Goal: Transaction & Acquisition: Purchase product/service

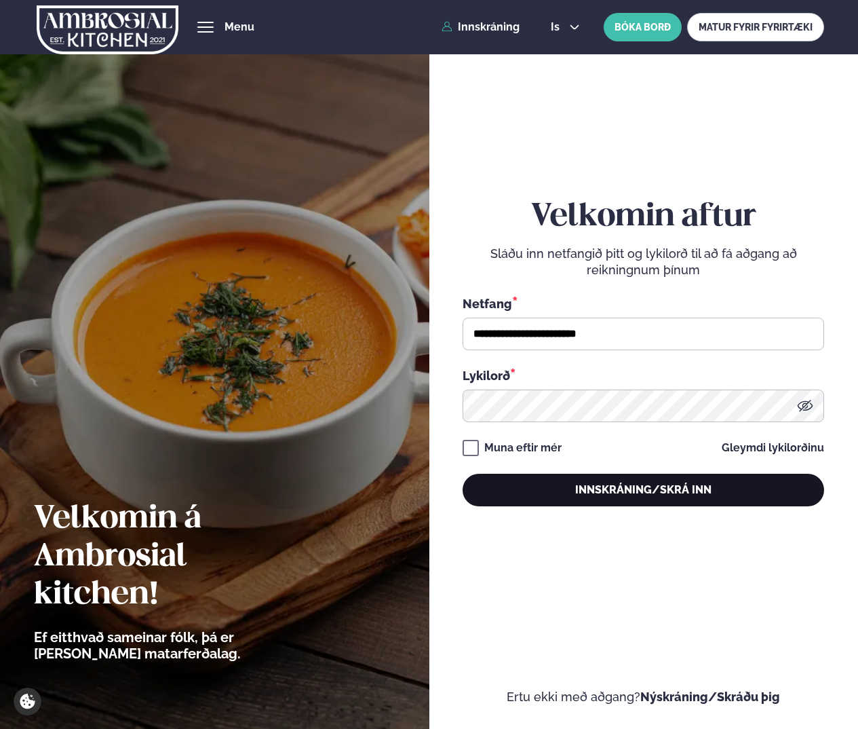
click at [613, 493] on button "Innskráning/Skrá inn" at bounding box center [644, 489] width 362 height 33
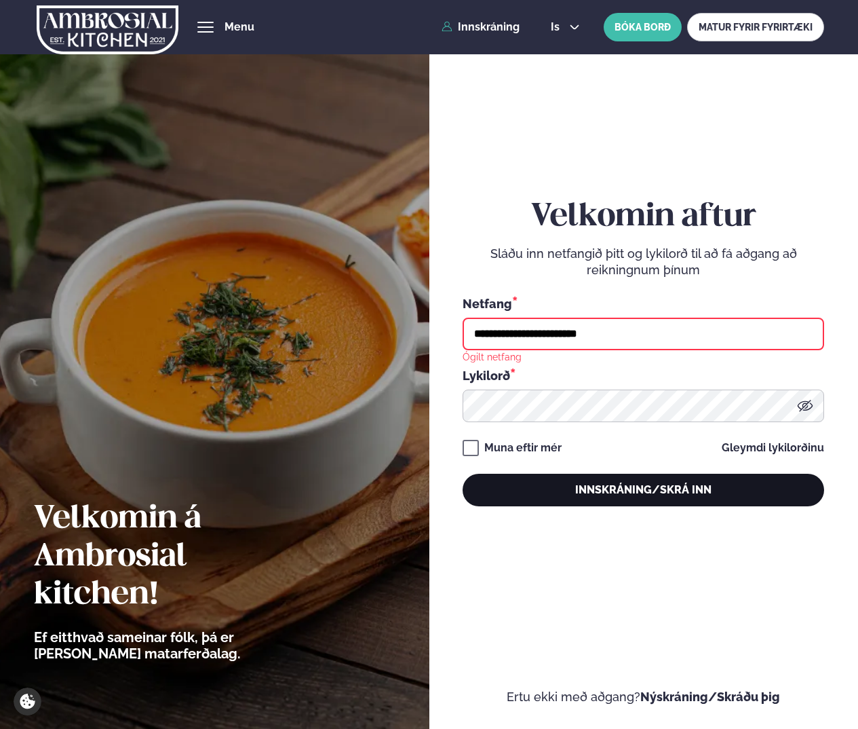
click at [598, 490] on button "Innskráning/Skrá inn" at bounding box center [644, 489] width 362 height 33
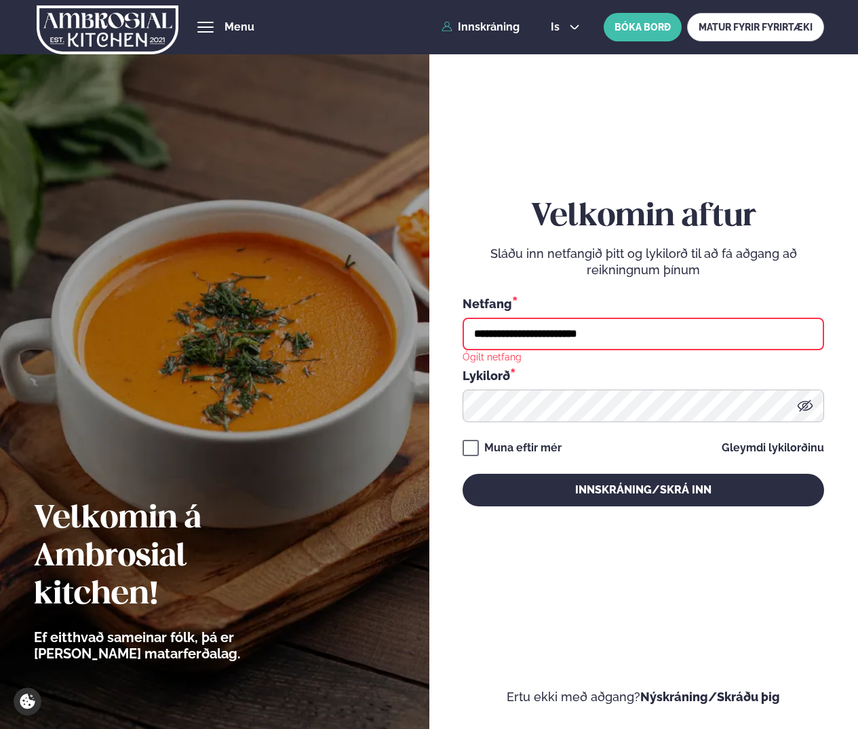
drag, startPoint x: 633, startPoint y: 335, endPoint x: 155, endPoint y: 321, distance: 477.8
click at [155, 321] on div "**********" at bounding box center [429, 364] width 858 height 729
click at [622, 328] on input "********" at bounding box center [644, 333] width 362 height 33
click at [619, 336] on input "********" at bounding box center [644, 333] width 362 height 33
click at [598, 339] on input "********" at bounding box center [644, 333] width 362 height 33
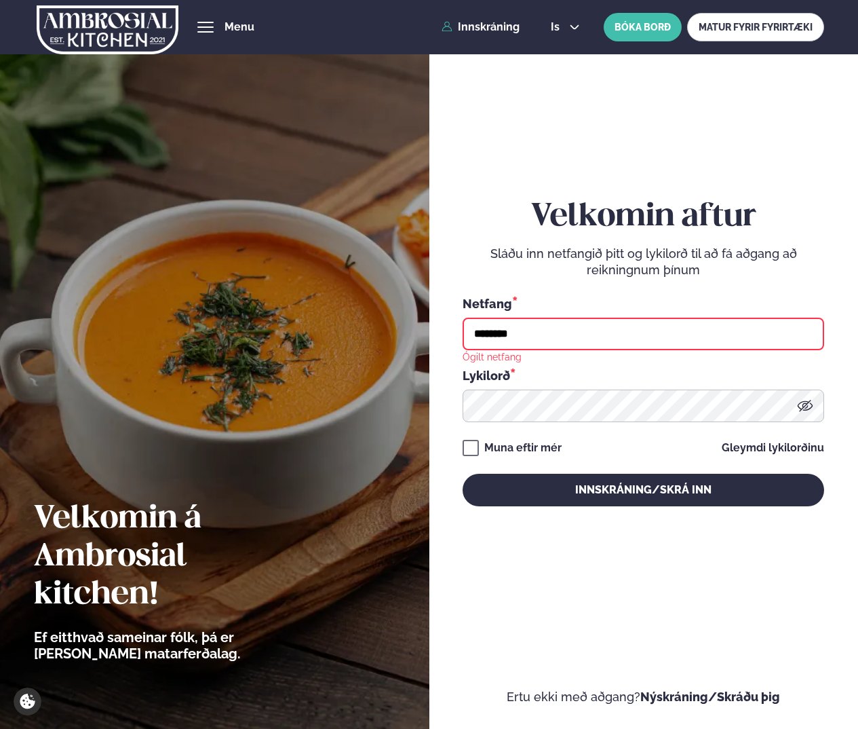
type input "**********"
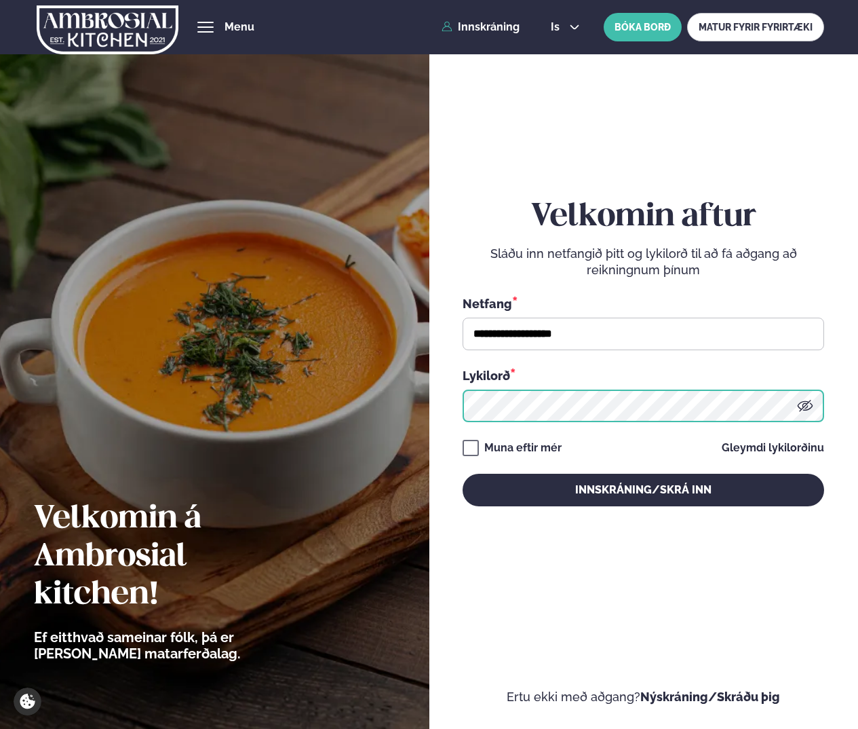
click at [275, 376] on div "**********" at bounding box center [429, 364] width 858 height 729
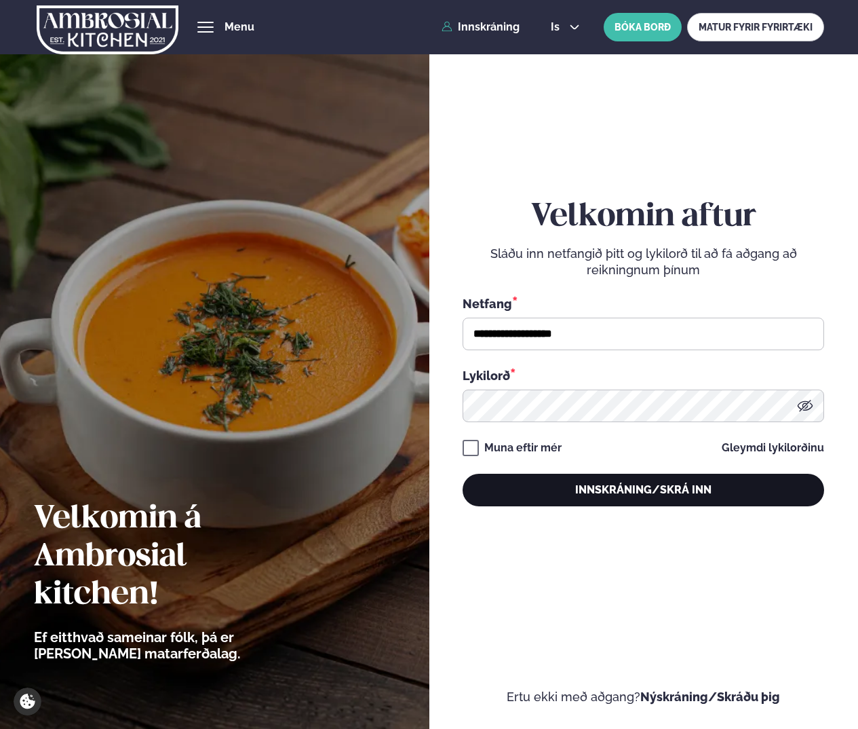
click at [756, 492] on button "Innskráning/Skrá inn" at bounding box center [644, 489] width 362 height 33
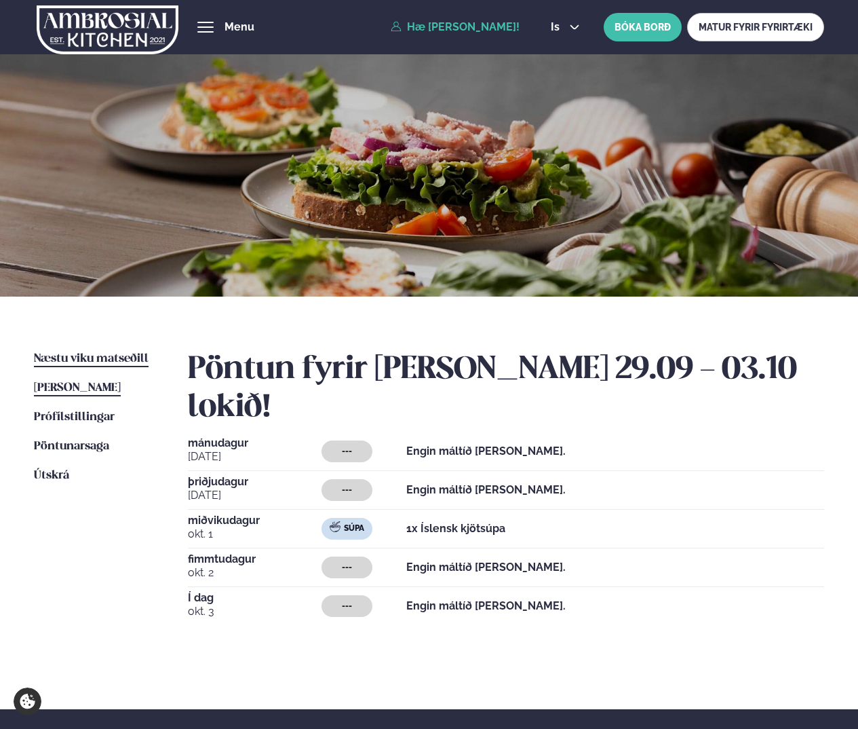
click at [79, 351] on link "Næstu [PERSON_NAME] matseðill Næsta vika" at bounding box center [91, 359] width 115 height 16
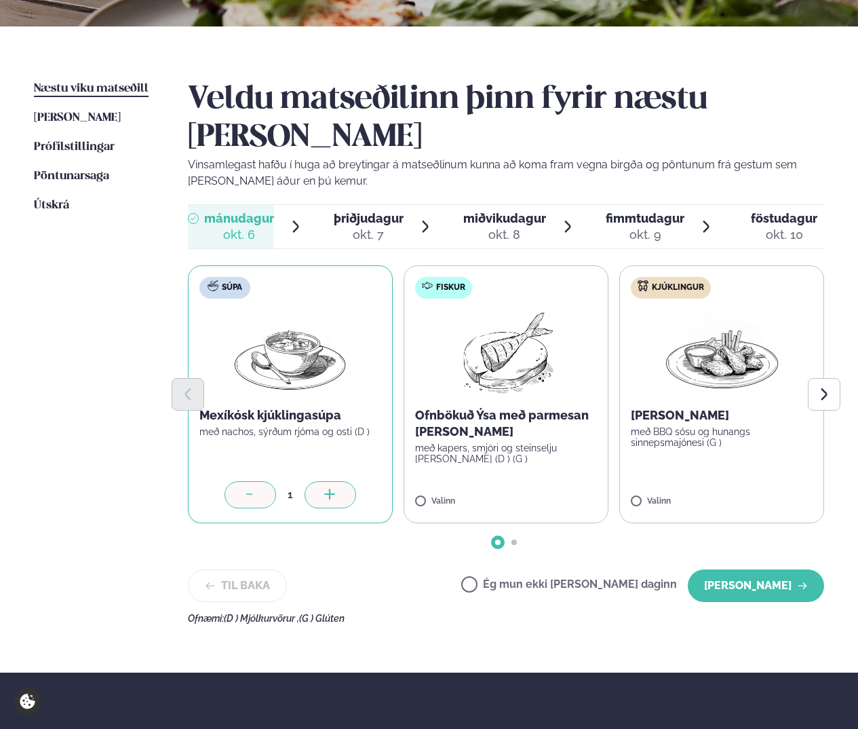
scroll to position [271, 0]
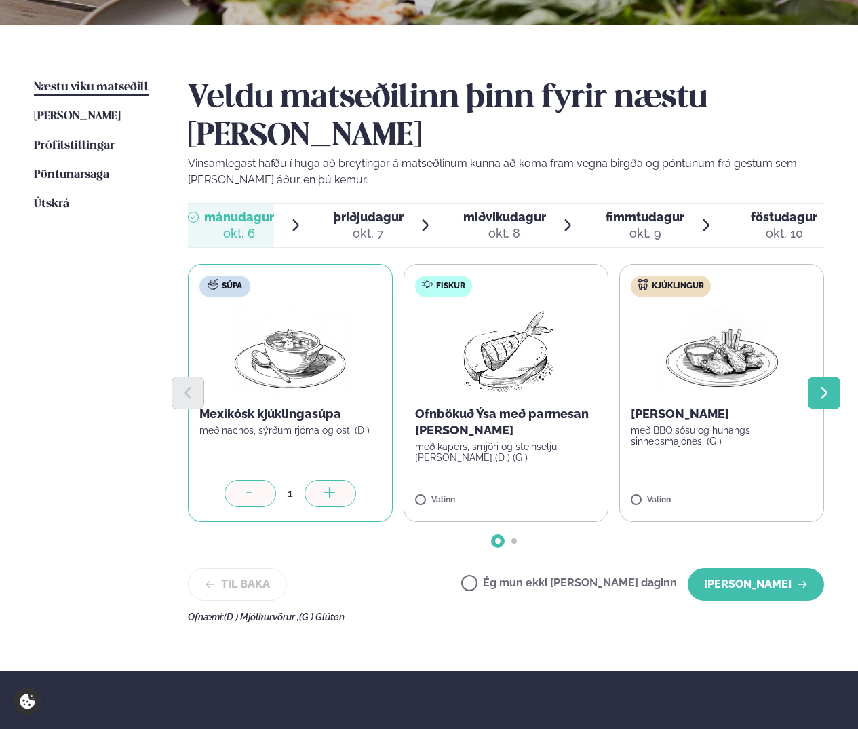
click at [815, 376] on button "Next slide" at bounding box center [824, 392] width 33 height 33
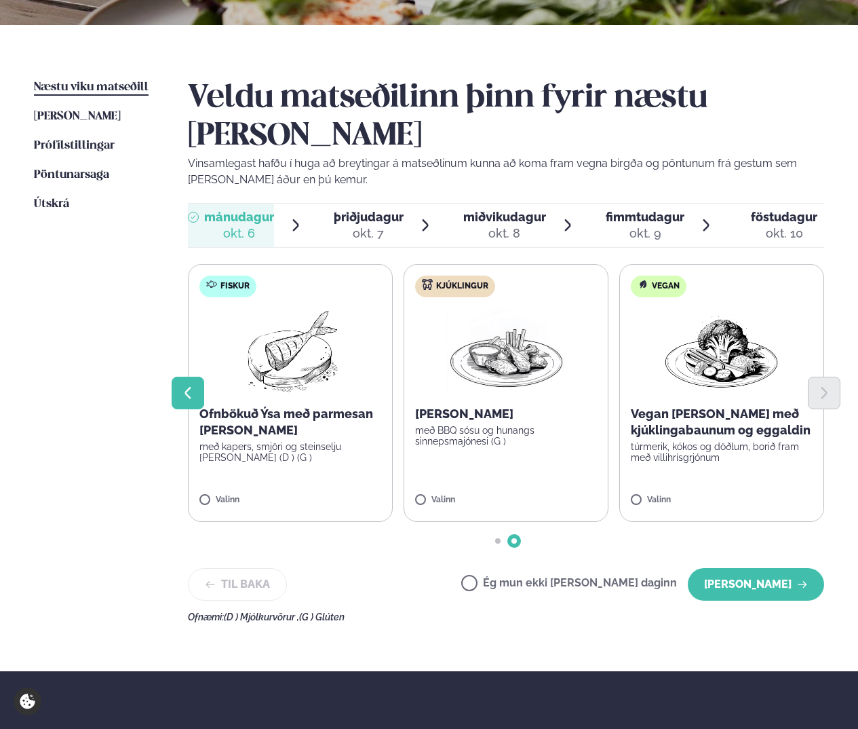
click at [196, 376] on button "Previous slide" at bounding box center [188, 392] width 33 height 33
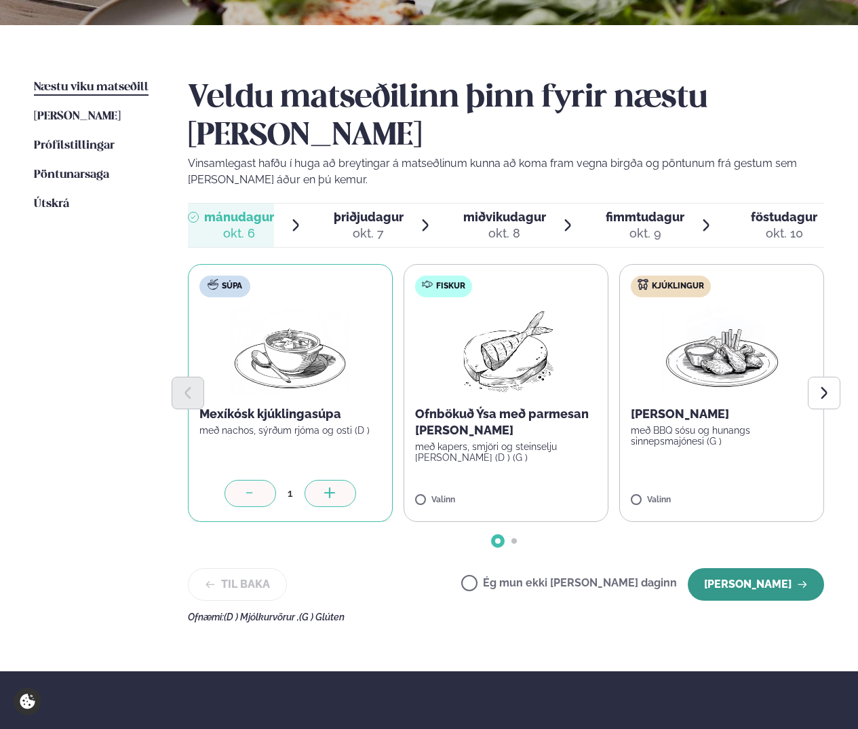
click at [737, 568] on button "[PERSON_NAME]" at bounding box center [756, 584] width 136 height 33
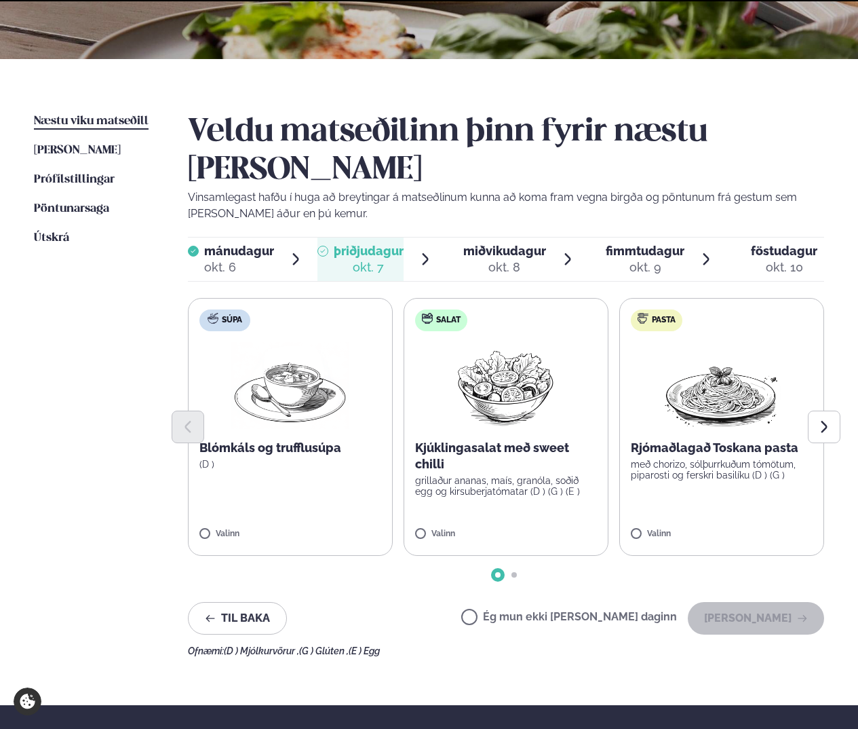
scroll to position [204, 0]
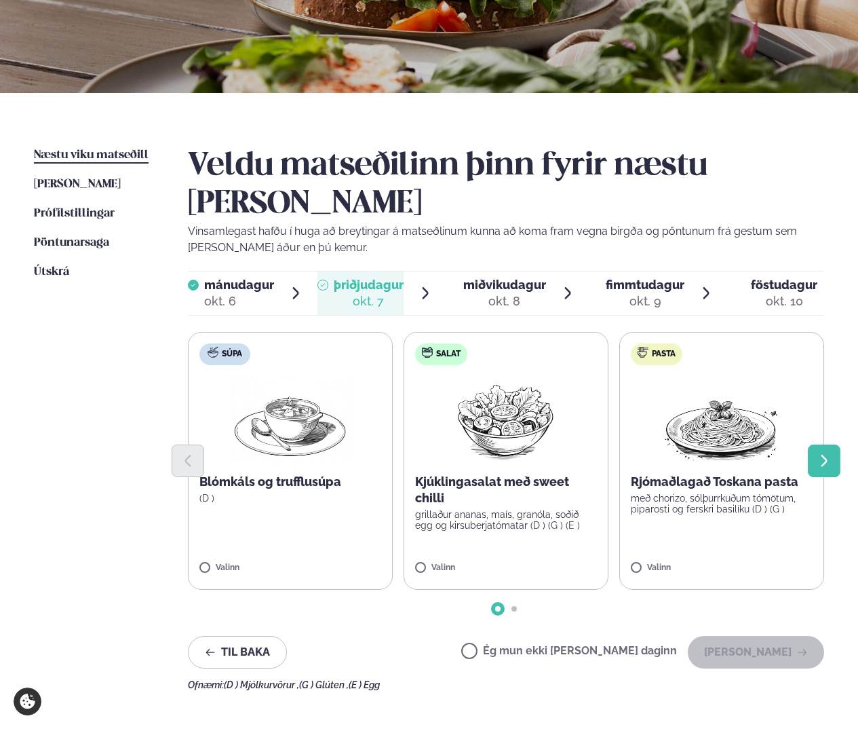
click at [819, 453] on icon "Next slide" at bounding box center [824, 460] width 15 height 15
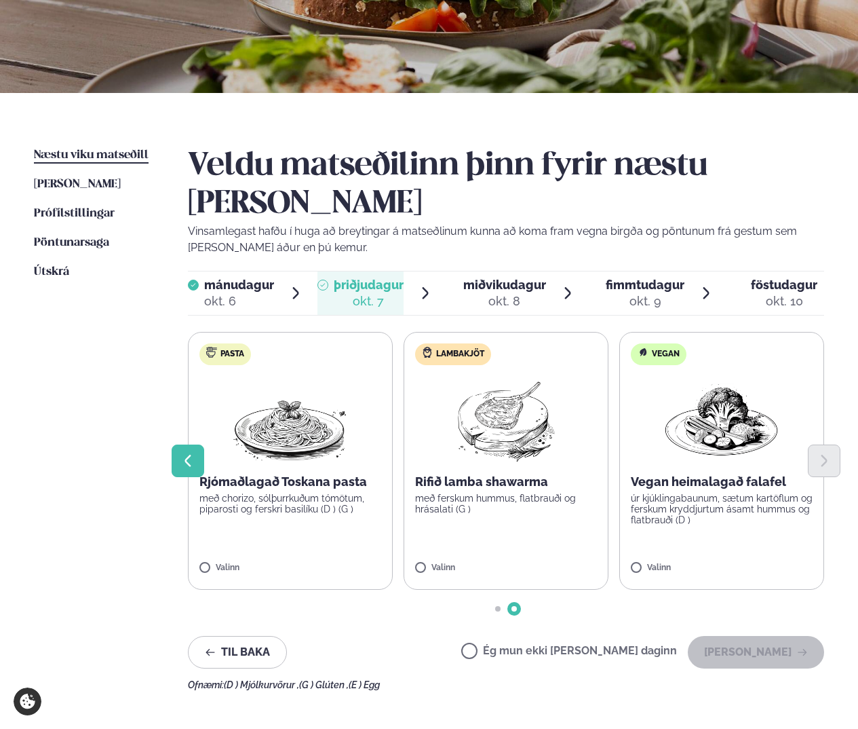
click at [176, 444] on button "Previous slide" at bounding box center [188, 460] width 33 height 33
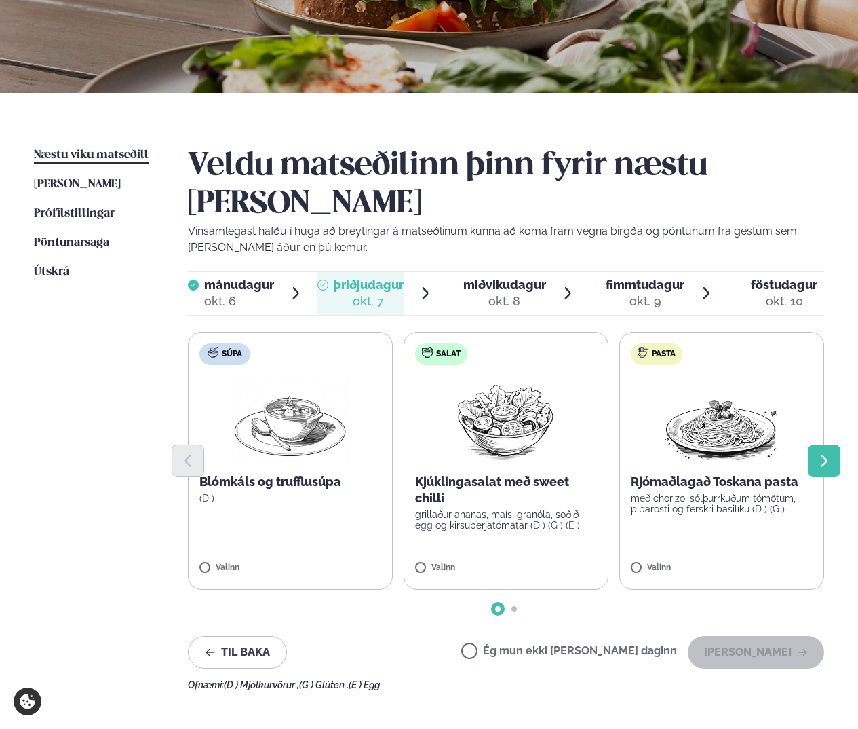
click at [820, 453] on icon "Next slide" at bounding box center [824, 460] width 15 height 15
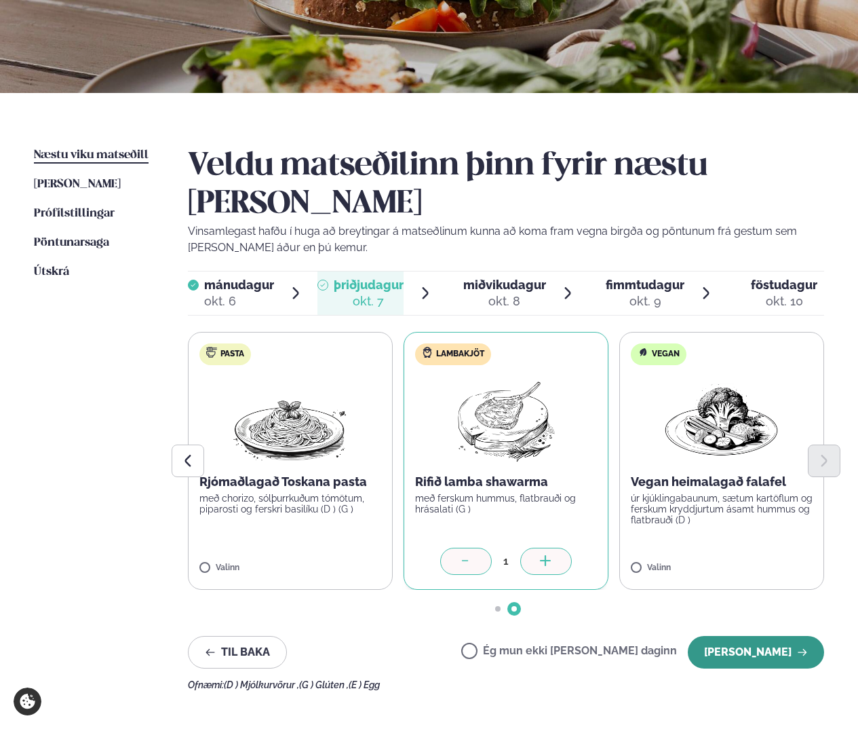
click at [756, 636] on button "[PERSON_NAME]" at bounding box center [756, 652] width 136 height 33
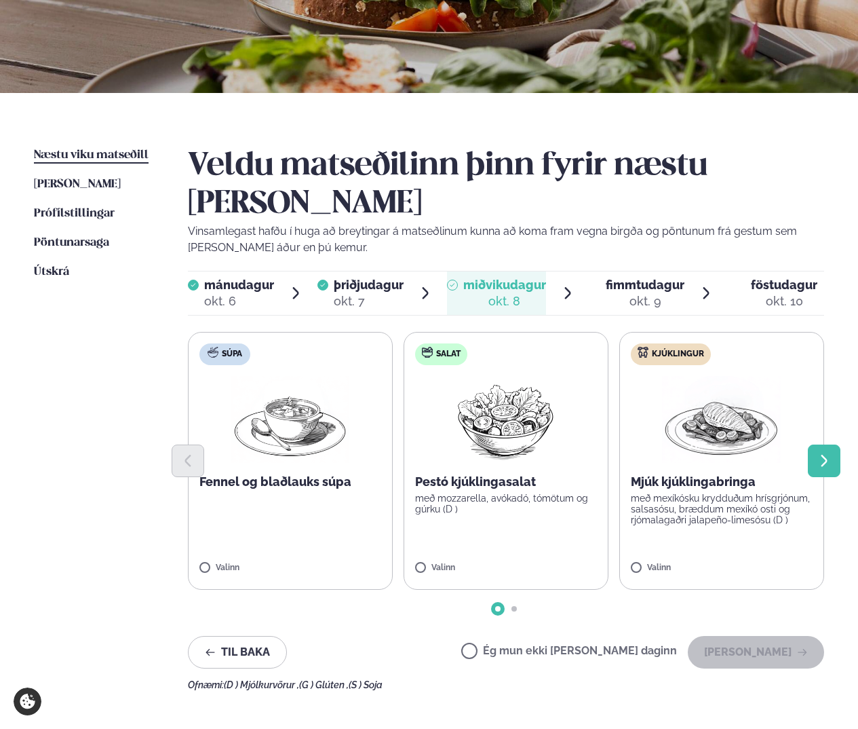
click at [820, 453] on icon "Next slide" at bounding box center [824, 460] width 15 height 15
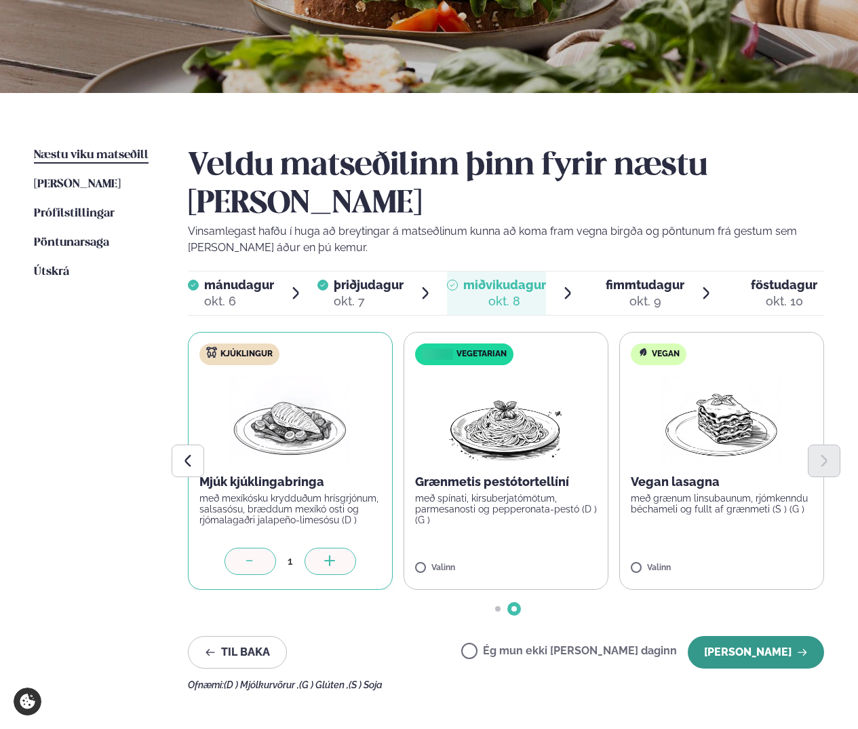
click at [769, 636] on button "[PERSON_NAME]" at bounding box center [756, 652] width 136 height 33
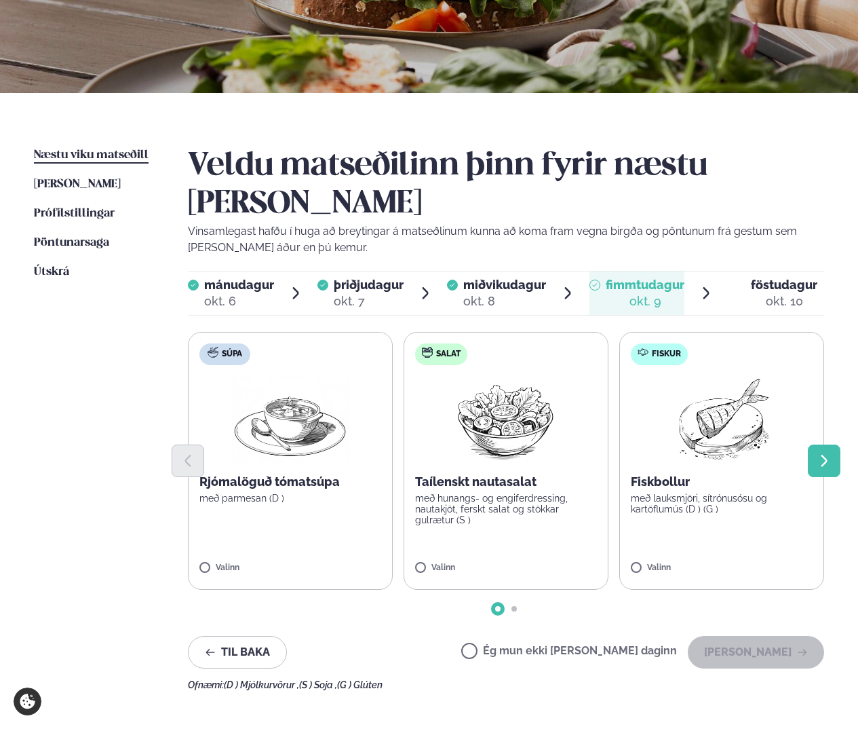
click at [814, 444] on button "Next slide" at bounding box center [824, 460] width 33 height 33
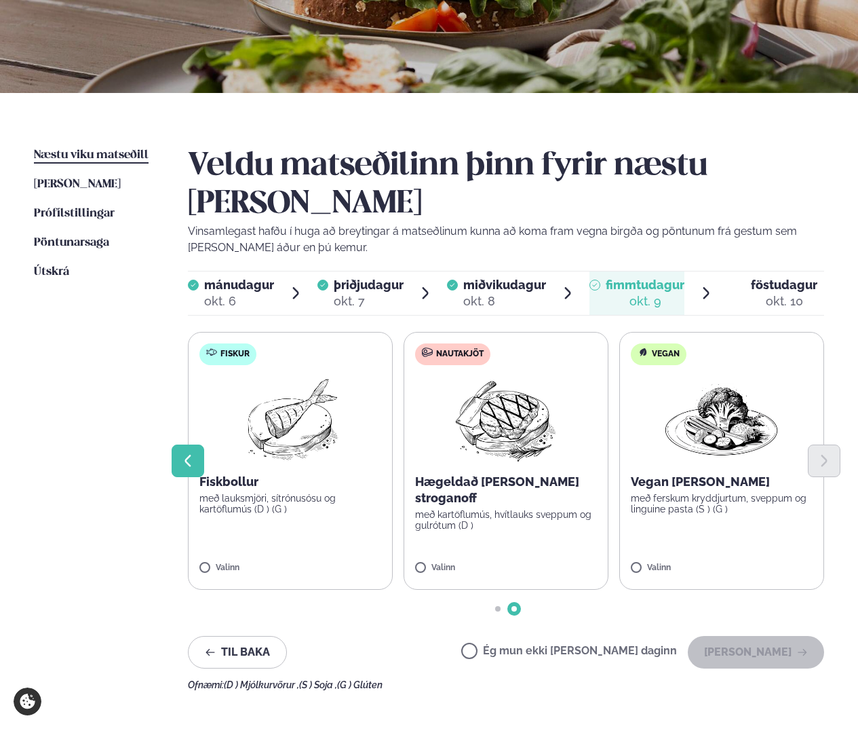
click at [189, 454] on icon "Previous slide" at bounding box center [188, 460] width 6 height 12
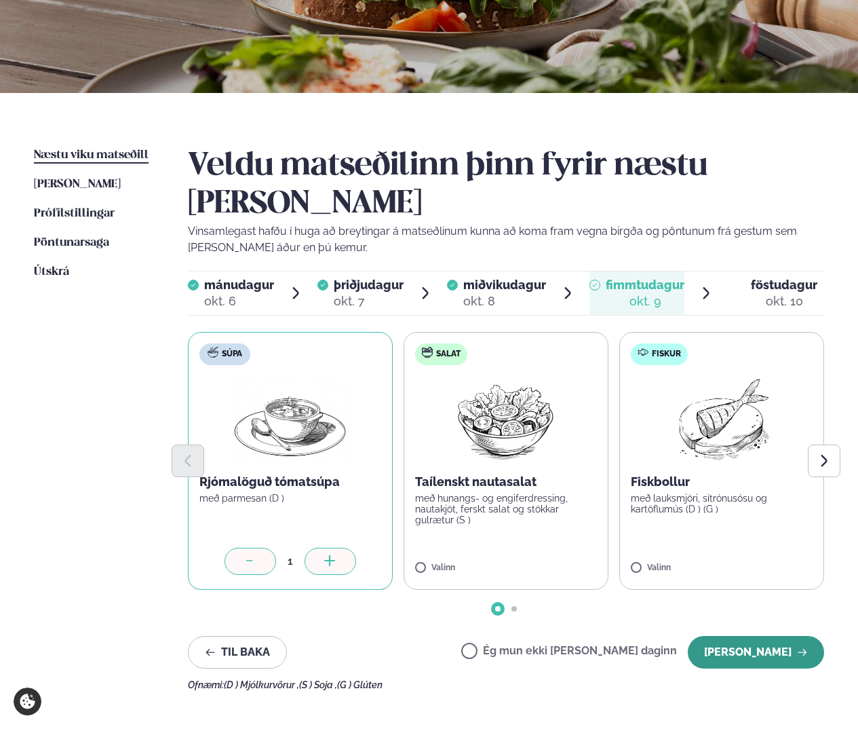
click at [728, 636] on button "[PERSON_NAME]" at bounding box center [756, 652] width 136 height 33
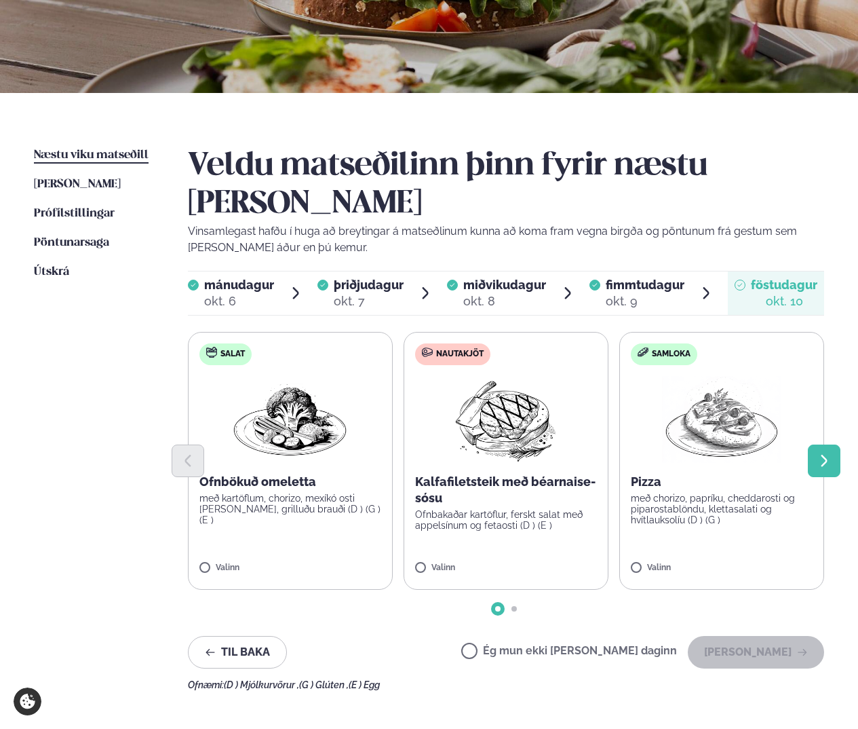
click at [830, 453] on icon "Next slide" at bounding box center [824, 460] width 15 height 15
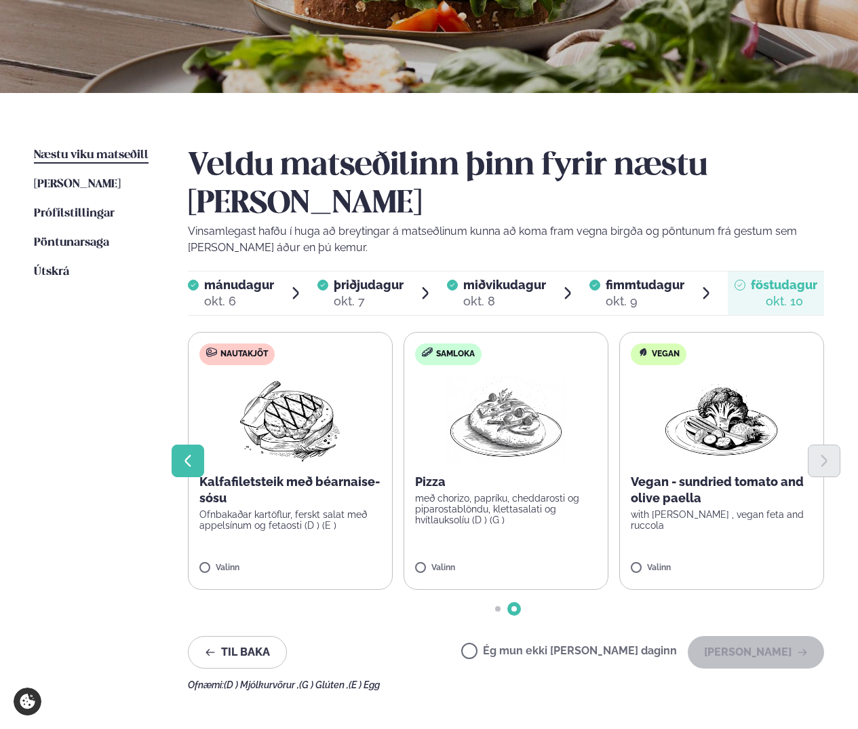
click at [193, 453] on icon "Previous slide" at bounding box center [187, 460] width 15 height 15
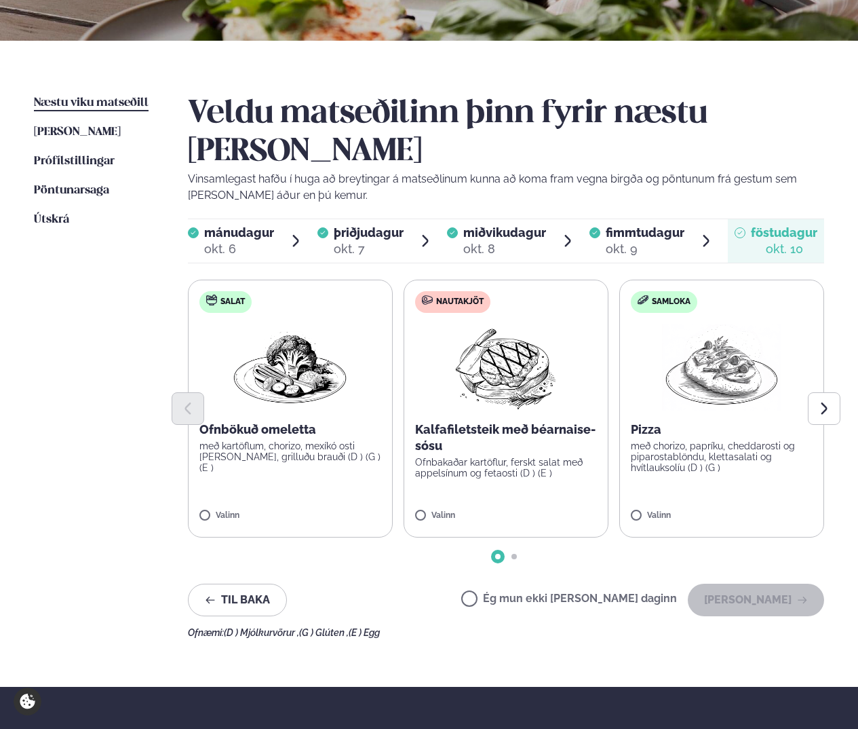
scroll to position [438, 0]
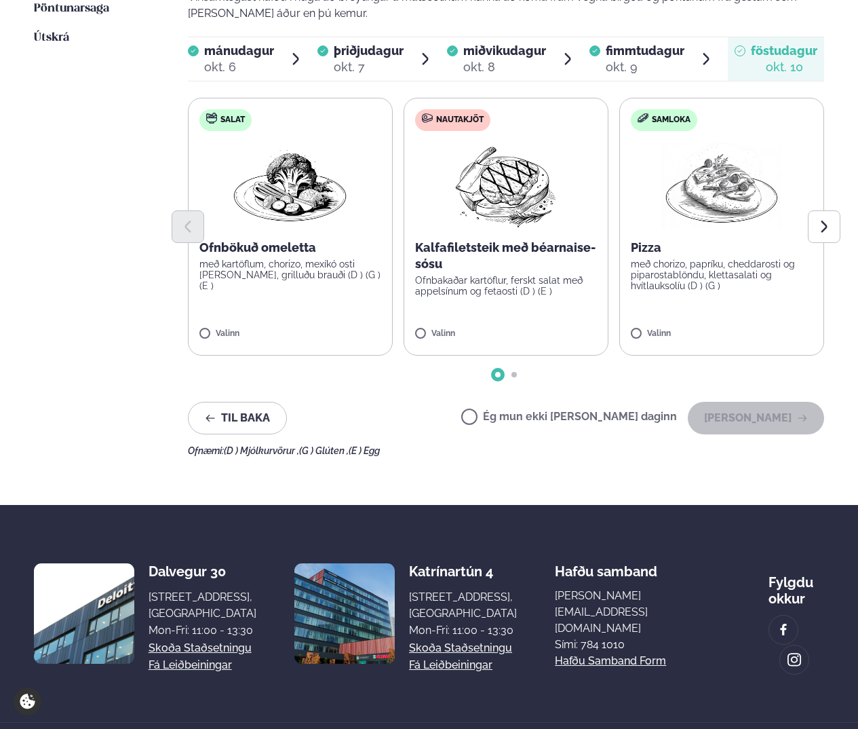
click at [492, 445] on div "Ofnæmi: (D ) Mjólkurvörur , (G ) Glúten , (E ) Egg" at bounding box center [506, 450] width 637 height 11
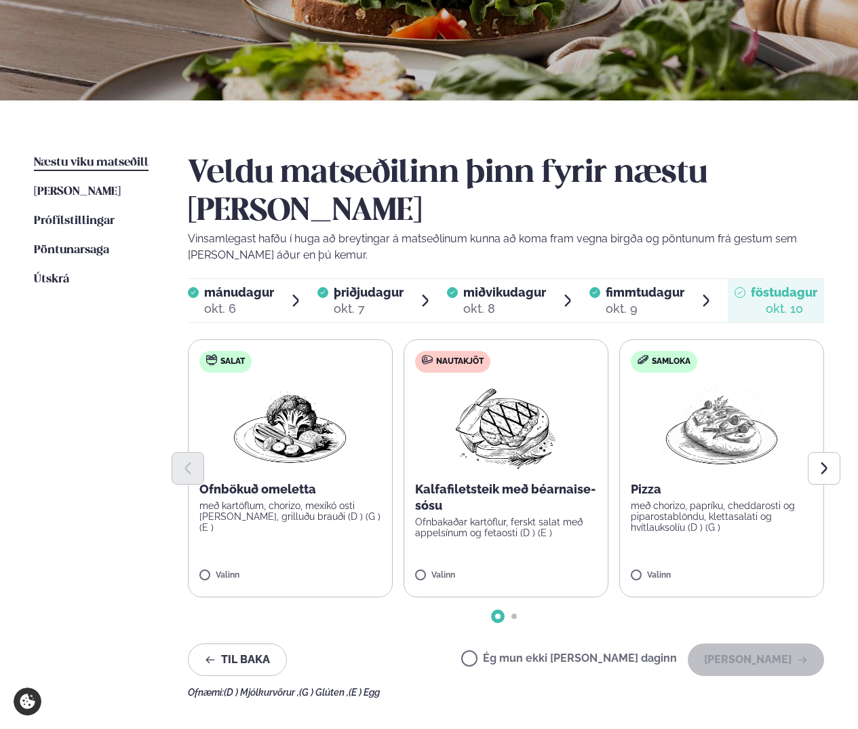
scroll to position [204, 0]
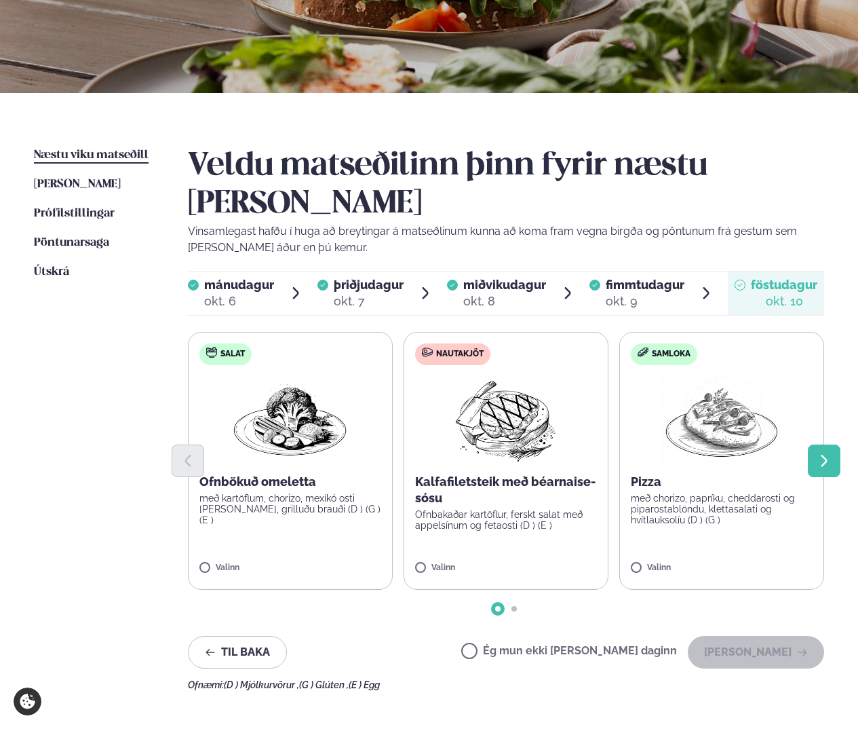
click at [830, 453] on icon "Next slide" at bounding box center [824, 460] width 15 height 15
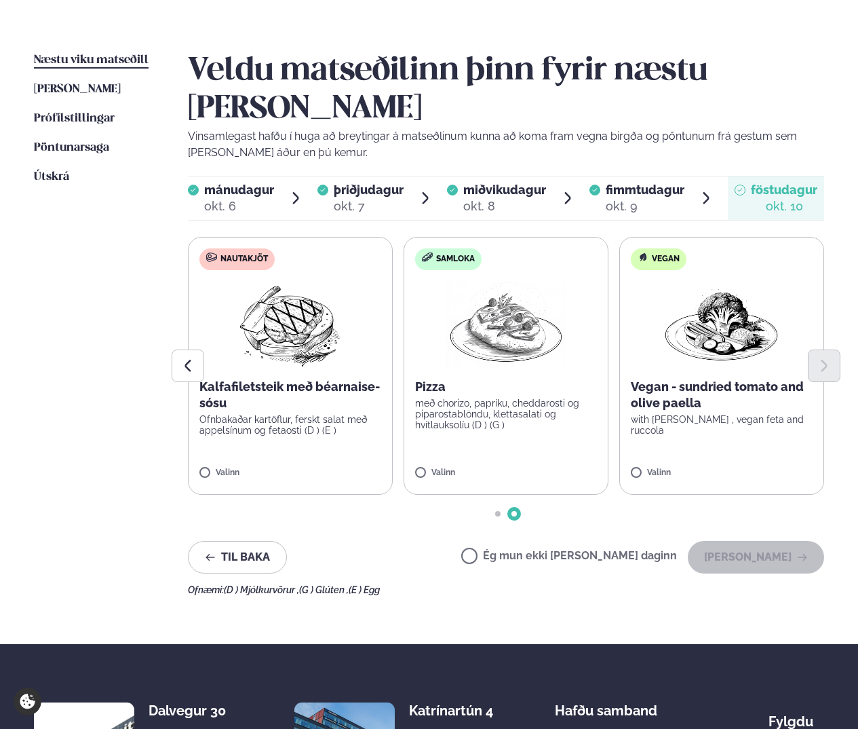
scroll to position [302, 0]
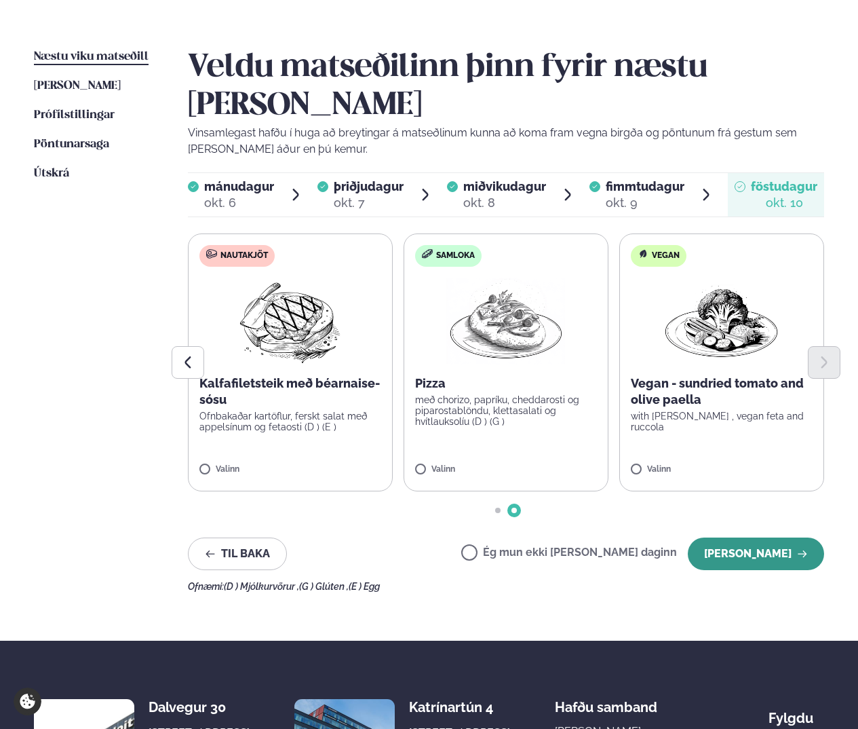
click at [718, 537] on button "[PERSON_NAME]" at bounding box center [756, 553] width 136 height 33
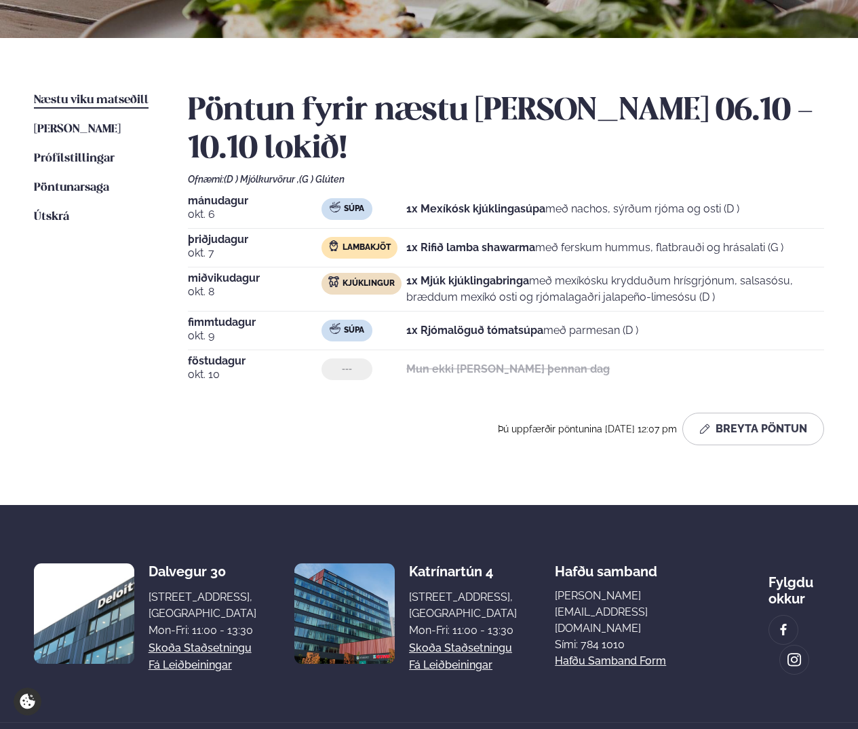
scroll to position [0, 0]
